Goal: Information Seeking & Learning: Learn about a topic

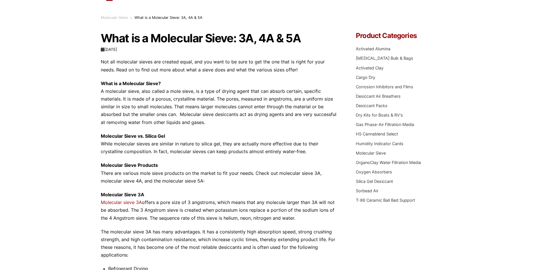
scroll to position [57, 0]
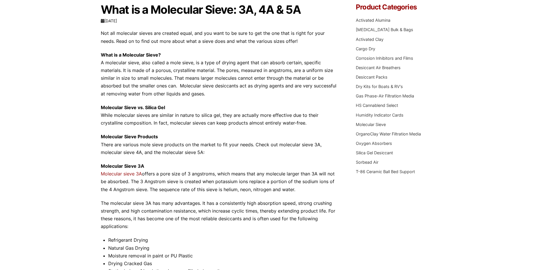
click at [237, 173] on p "Molecular Sieve 3A Molecular sieve 3A offers a pore size of 3 angstroms, which …" at bounding box center [220, 177] width 238 height 31
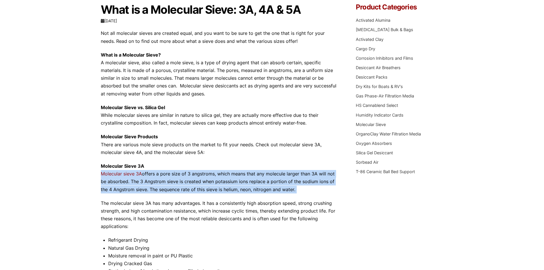
click at [237, 173] on p "Molecular Sieve 3A Molecular sieve 3A offers a pore size of 3 angstroms, which …" at bounding box center [220, 177] width 238 height 31
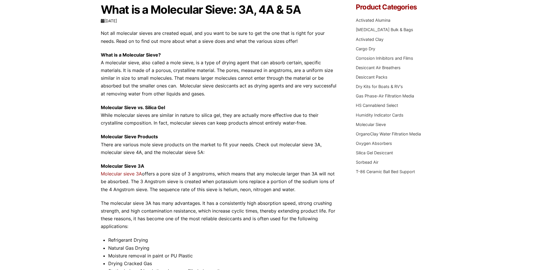
click at [201, 182] on p "Molecular Sieve 3A Molecular sieve 3A offers a pore size of 3 angstroms, which …" at bounding box center [220, 177] width 238 height 31
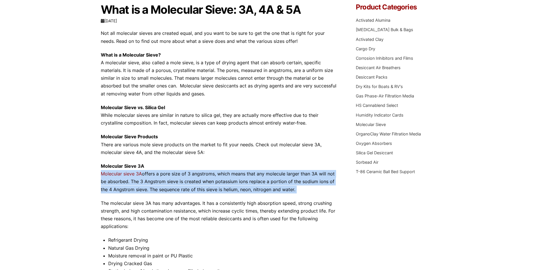
click at [201, 182] on p "Molecular Sieve 3A Molecular sieve 3A offers a pore size of 3 angstroms, which …" at bounding box center [220, 177] width 238 height 31
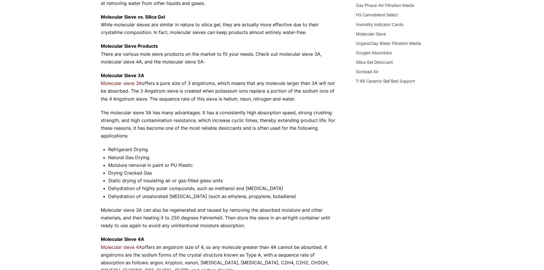
scroll to position [143, 0]
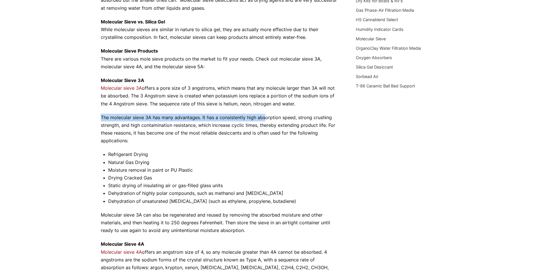
drag, startPoint x: 98, startPoint y: 119, endPoint x: 265, endPoint y: 118, distance: 166.3
click at [265, 118] on div "Our website has detected that you are using an outdated browser that will preve…" at bounding box center [272, 265] width 544 height 817
click at [265, 118] on p "The molecular sieve 3A has many advantages. It has a consistently high absorpti…" at bounding box center [220, 129] width 238 height 31
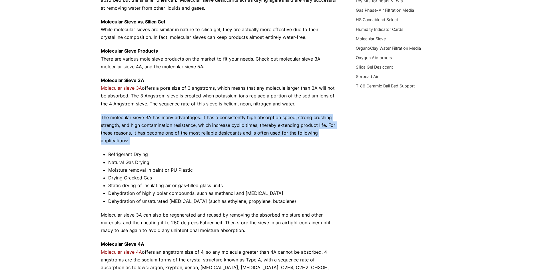
click at [265, 118] on p "The molecular sieve 3A has many advantages. It has a consistently high absorpti…" at bounding box center [220, 129] width 238 height 31
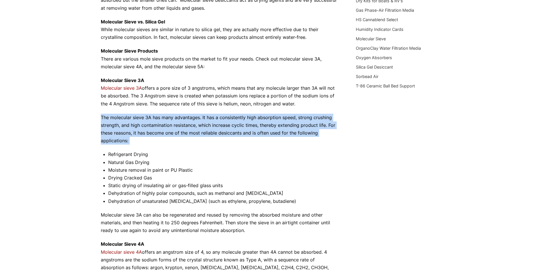
click at [265, 118] on p "The molecular sieve 3A has many advantages. It has a consistently high absorpti…" at bounding box center [220, 129] width 238 height 31
click at [240, 118] on p "The molecular sieve 3A has many advantages. It has a consistently high absorpti…" at bounding box center [220, 129] width 238 height 31
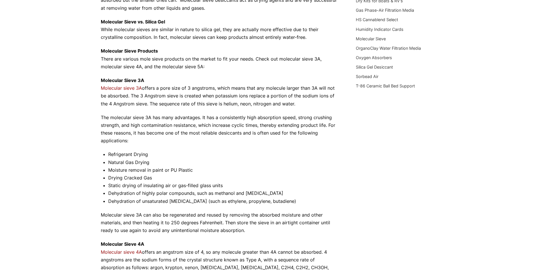
click at [139, 216] on p "Molecular sieve 3A can also be regenerated and reused by removing the absorbed …" at bounding box center [220, 222] width 238 height 23
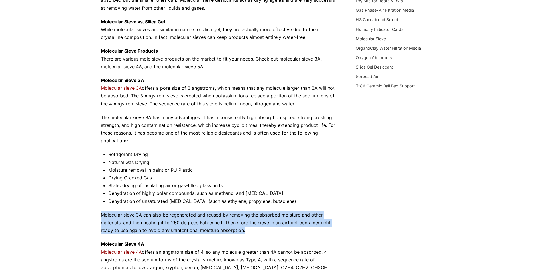
click at [139, 216] on p "Molecular sieve 3A can also be regenerated and reused by removing the absorbed …" at bounding box center [220, 222] width 238 height 23
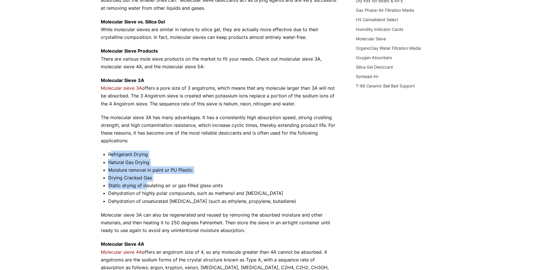
drag, startPoint x: 111, startPoint y: 153, endPoint x: 146, endPoint y: 182, distance: 45.4
click at [146, 182] on ul "Refrigerant Drying Natural Gas Drying Moisture removal in paint or PU Plastic D…" at bounding box center [223, 177] width 231 height 54
click at [146, 182] on li "Static drying of insulating air or gas-filled glass units" at bounding box center [223, 185] width 231 height 8
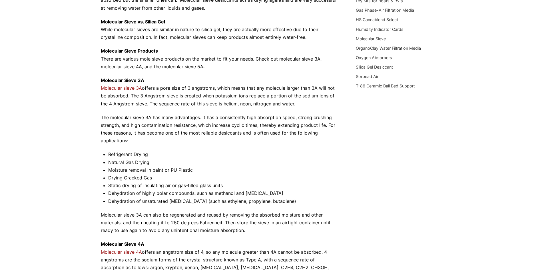
scroll to position [171, 0]
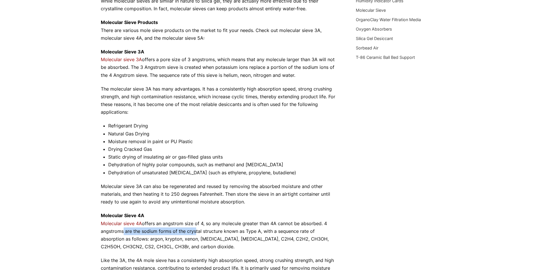
drag, startPoint x: 119, startPoint y: 232, endPoint x: 192, endPoint y: 231, distance: 73.3
click at [192, 231] on p "Molecular Sieve 4A Molecular sieve 4A offers an angstrom size of 4, so any mole…" at bounding box center [220, 230] width 238 height 39
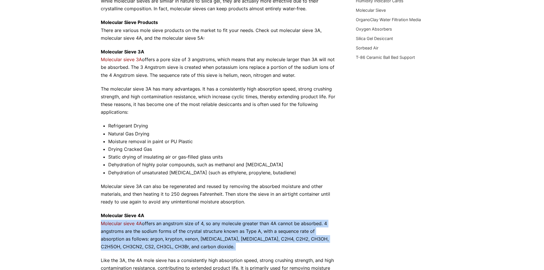
click at [192, 231] on p "Molecular Sieve 4A Molecular sieve 4A offers an angstrom size of 4, so any mole…" at bounding box center [220, 230] width 238 height 39
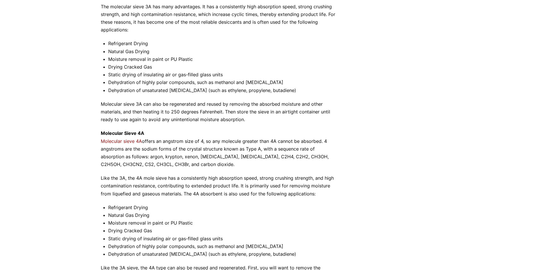
scroll to position [257, 0]
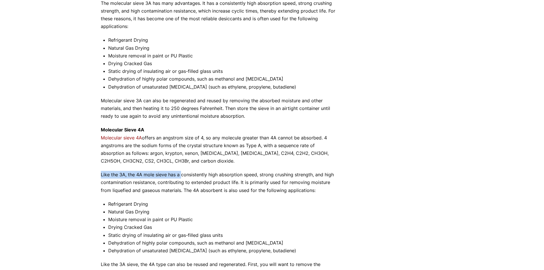
drag, startPoint x: 97, startPoint y: 172, endPoint x: 181, endPoint y: 175, distance: 83.7
click at [181, 175] on div "Our website has detected that you are using an outdated browser that will preve…" at bounding box center [272, 151] width 544 height 817
click at [181, 175] on p "Like the 3A, the 4A mole sieve has a consistently high absorption speed, strong…" at bounding box center [220, 182] width 238 height 23
click at [124, 156] on p "Molecular Sieve 4A Molecular sieve 4A offers an angstrom size of 4, so any mole…" at bounding box center [220, 145] width 238 height 39
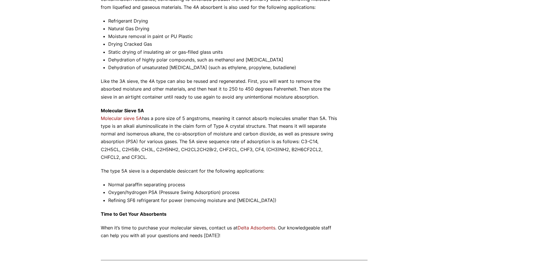
scroll to position [456, 0]
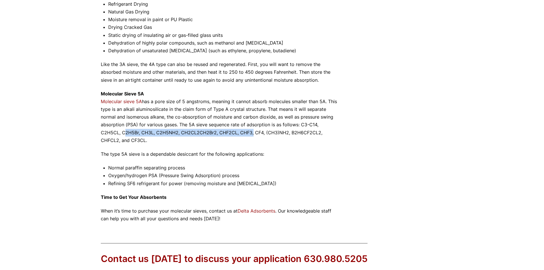
drag, startPoint x: 99, startPoint y: 132, endPoint x: 228, endPoint y: 129, distance: 129.6
click at [228, 129] on p "Molecular Sieve 5A Molecular sieve 5A has a pore size of 5 angstroms, meaning i…" at bounding box center [220, 117] width 238 height 54
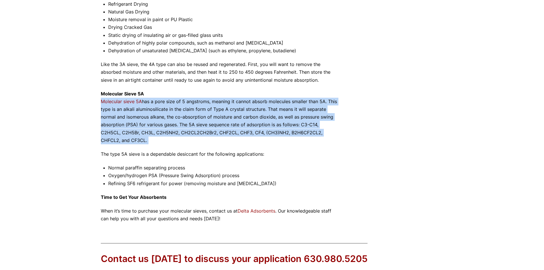
click at [228, 129] on p "Molecular Sieve 5A Molecular sieve 5A has a pore size of 5 angstroms, meaning i…" at bounding box center [220, 117] width 238 height 54
click at [182, 124] on p "Molecular Sieve 5A Molecular sieve 5A has a pore size of 5 angstroms, meaning i…" at bounding box center [220, 117] width 238 height 54
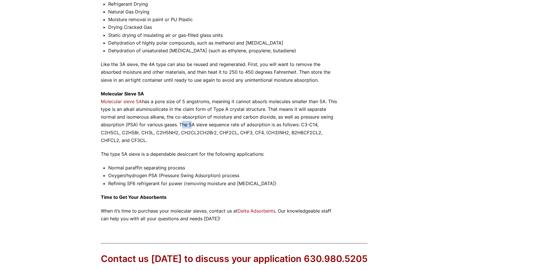
click at [182, 124] on p "Molecular Sieve 5A Molecular sieve 5A has a pore size of 5 angstroms, meaning i…" at bounding box center [220, 117] width 238 height 54
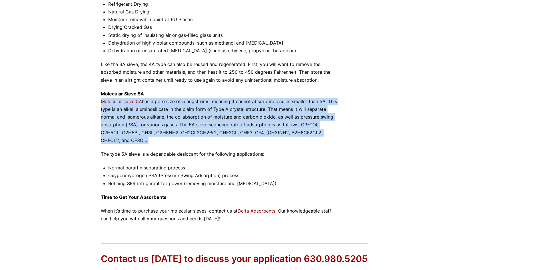
click at [182, 124] on p "Molecular Sieve 5A Molecular sieve 5A has a pore size of 5 angstroms, meaning i…" at bounding box center [220, 117] width 238 height 54
drag, startPoint x: 299, startPoint y: 125, endPoint x: 130, endPoint y: 140, distance: 169.0
click at [130, 140] on p "Molecular Sieve 5A Molecular sieve 5A has a pore size of 5 angstroms, meaning i…" at bounding box center [220, 117] width 238 height 54
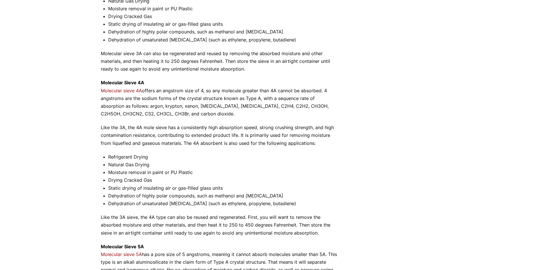
scroll to position [314, 0]
